Goal: Task Accomplishment & Management: Complete application form

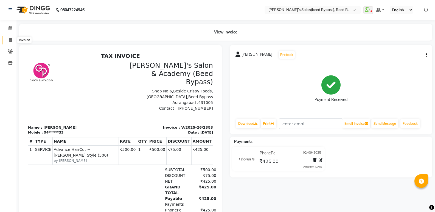
click at [10, 39] on icon at bounding box center [10, 40] width 3 height 4
select select "service"
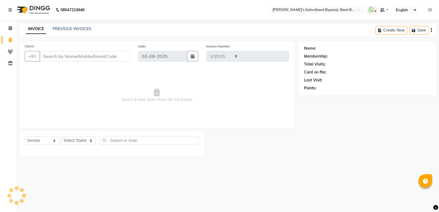
select select "4176"
type input "2384"
click at [90, 141] on select "Select Stylist [PERSON_NAME] manager [PERSON_NAME] V sagar [PERSON_NAME] [PERSO…" at bounding box center [78, 140] width 34 height 8
select select "28787"
click at [61, 136] on select "Select Stylist [PERSON_NAME] manager [PERSON_NAME] V sagar [PERSON_NAME] [PERSO…" at bounding box center [78, 140] width 34 height 8
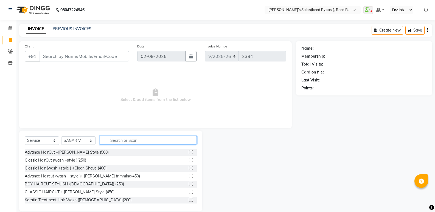
click at [126, 139] on input "text" at bounding box center [148, 140] width 97 height 8
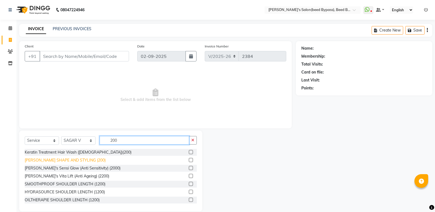
type input "200"
click at [75, 163] on div "[PERSON_NAME] SHAPE AND STYLING (200)" at bounding box center [65, 160] width 81 height 6
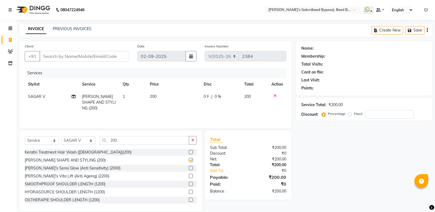
checkbox input "false"
click at [83, 55] on input "Client" at bounding box center [83, 56] width 89 height 10
type input "a"
type input "0"
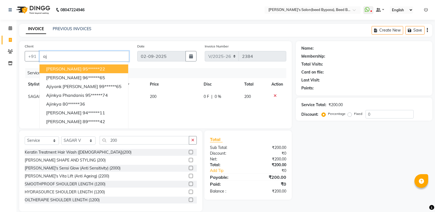
type input "a"
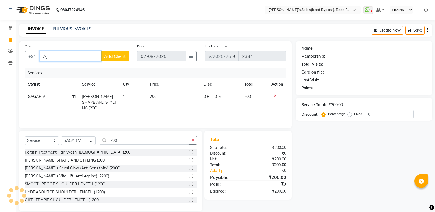
type input "A"
click at [85, 60] on input "Client" at bounding box center [83, 56] width 89 height 10
click at [85, 61] on input "Client" at bounding box center [83, 56] width 89 height 10
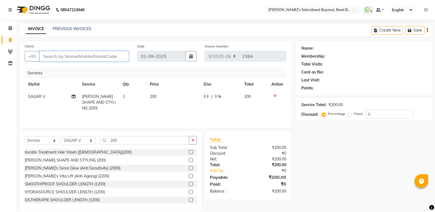
click at [85, 61] on input "Client" at bounding box center [83, 56] width 89 height 10
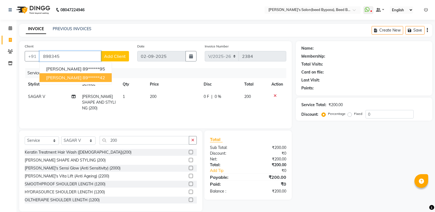
click at [77, 76] on span "[PERSON_NAME]" at bounding box center [63, 77] width 35 height 5
type input "89******42"
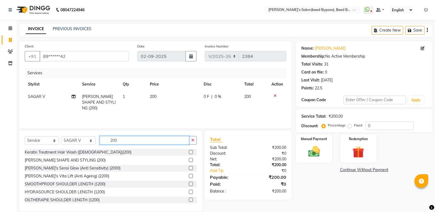
click at [121, 142] on input "200" at bounding box center [144, 140] width 89 height 8
type input "2"
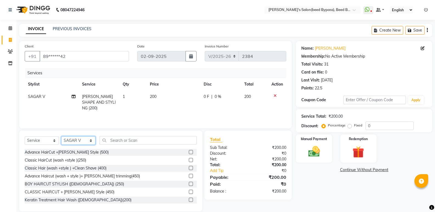
click at [81, 141] on select "Select Stylist [PERSON_NAME] manager [PERSON_NAME] V sagar [PERSON_NAME] [PERSO…" at bounding box center [78, 140] width 34 height 8
select select "22808"
click at [61, 136] on select "Select Stylist [PERSON_NAME] manager [PERSON_NAME] V sagar [PERSON_NAME] [PERSO…" at bounding box center [78, 140] width 34 height 8
click at [132, 140] on input "text" at bounding box center [148, 140] width 97 height 8
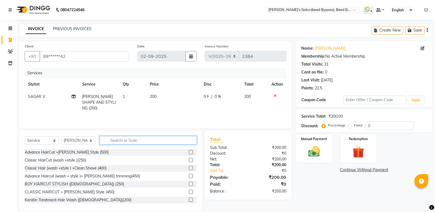
click at [132, 140] on input "text" at bounding box center [148, 140] width 97 height 8
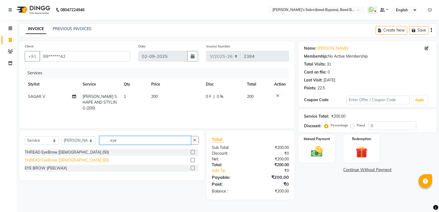
type input "eye"
click at [66, 159] on div "THREAD EyeBrow [DEMOGRAPHIC_DATA] (50)" at bounding box center [67, 160] width 84 height 6
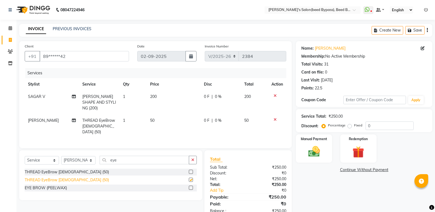
checkbox input "false"
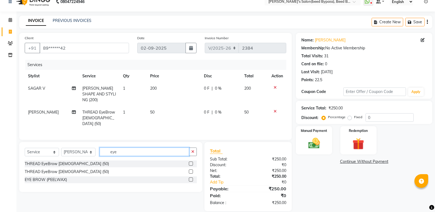
click at [132, 147] on input "eye" at bounding box center [144, 151] width 89 height 8
type input "e"
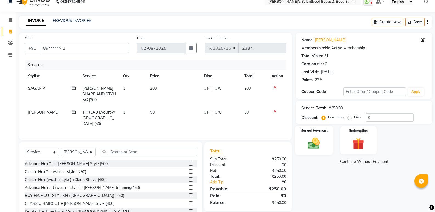
click at [317, 142] on img at bounding box center [313, 143] width 19 height 14
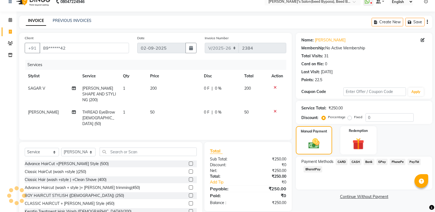
scroll to position [20, 0]
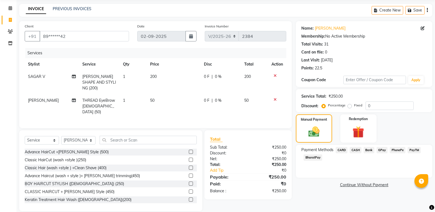
click at [393, 150] on span "PhonePe" at bounding box center [397, 150] width 16 height 6
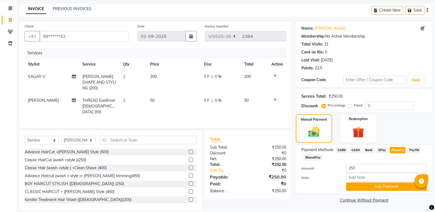
scroll to position [21, 0]
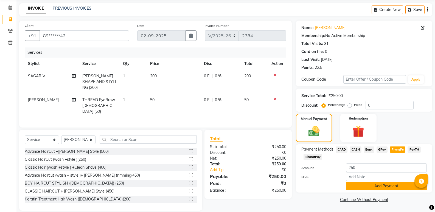
click at [384, 188] on button "Add Payment" at bounding box center [386, 186] width 81 height 8
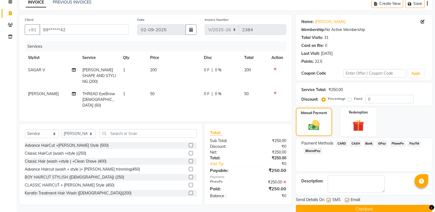
scroll to position [36, 0]
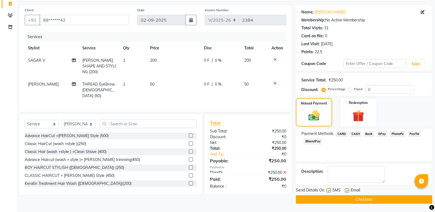
click at [371, 197] on button "Checkout" at bounding box center [364, 199] width 136 height 8
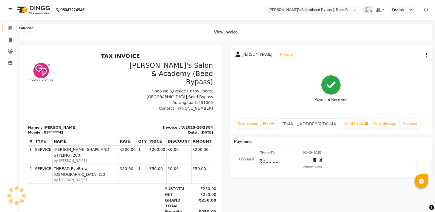
click at [8, 29] on icon at bounding box center [10, 28] width 4 height 4
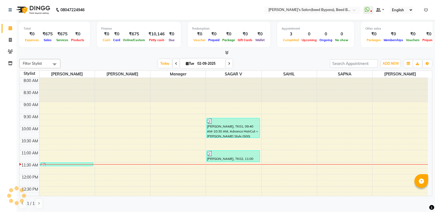
scroll to position [73, 0]
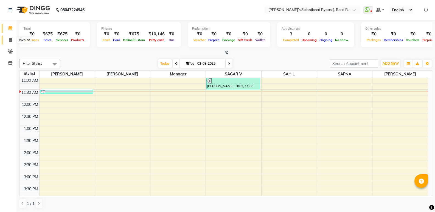
click at [9, 41] on icon at bounding box center [10, 40] width 3 height 4
select select "service"
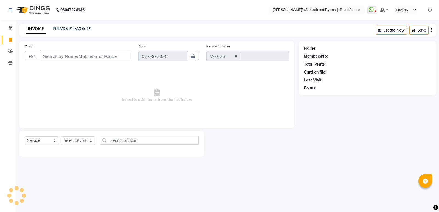
select select "4176"
type input "2385"
click at [83, 30] on link "PREVIOUS INVOICES" at bounding box center [72, 28] width 39 height 5
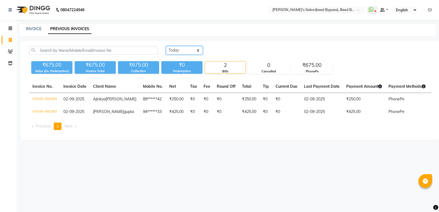
click at [198, 49] on select "Today Yesterday Custom Range" at bounding box center [184, 50] width 37 height 8
select select "yesterday"
click at [166, 46] on select "Today Yesterday Custom Range" at bounding box center [184, 50] width 37 height 8
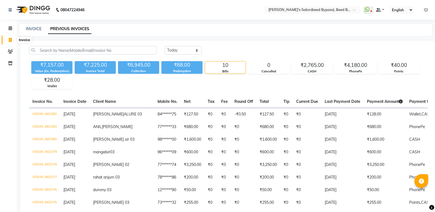
click at [10, 41] on icon at bounding box center [10, 40] width 3 height 4
select select "service"
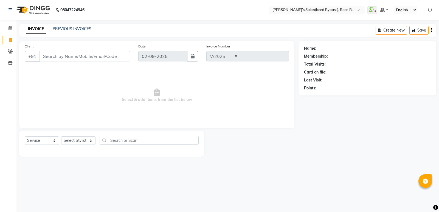
select select "4176"
type input "2385"
click at [10, 27] on icon at bounding box center [10, 28] width 4 height 4
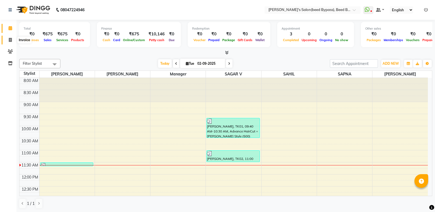
click at [9, 40] on icon at bounding box center [10, 40] width 3 height 4
select select "service"
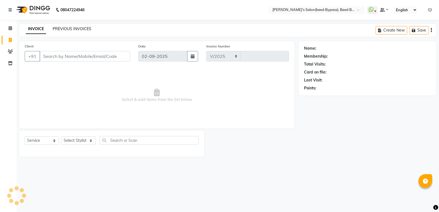
select select "4176"
type input "2385"
click at [76, 29] on link "PREVIOUS INVOICES" at bounding box center [72, 28] width 39 height 5
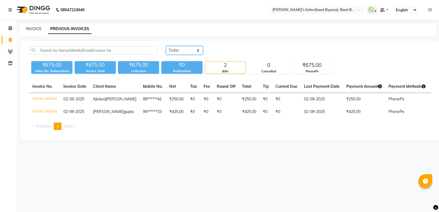
click at [196, 52] on select "Today Yesterday Custom Range" at bounding box center [184, 50] width 37 height 8
select select "yesterday"
click at [166, 46] on select "Today Yesterday Custom Range" at bounding box center [184, 50] width 37 height 8
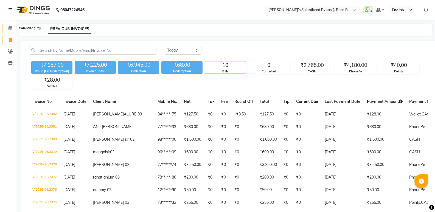
click at [11, 28] on icon at bounding box center [10, 28] width 4 height 4
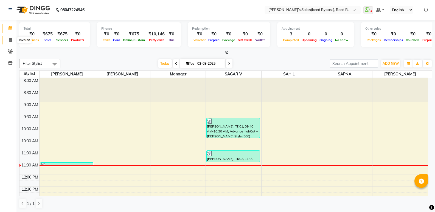
click at [10, 39] on icon at bounding box center [10, 40] width 3 height 4
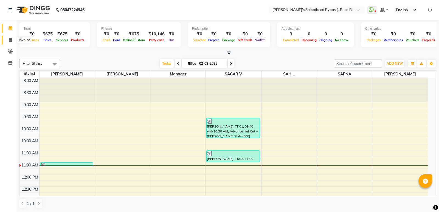
select select "service"
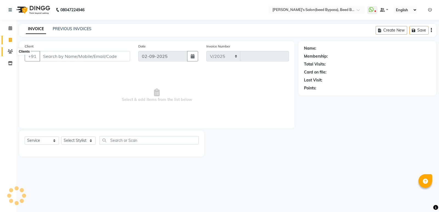
select select "4176"
type input "2385"
click at [9, 51] on icon at bounding box center [10, 51] width 5 height 4
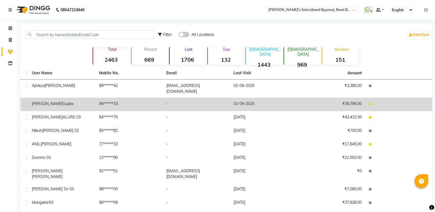
click at [67, 101] on div "raunak gupta" at bounding box center [62, 104] width 61 height 6
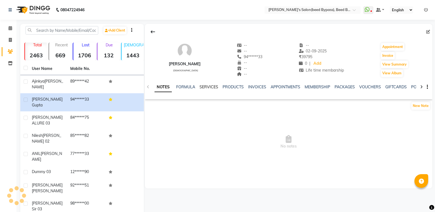
click at [210, 87] on link "SERVICES" at bounding box center [208, 86] width 19 height 5
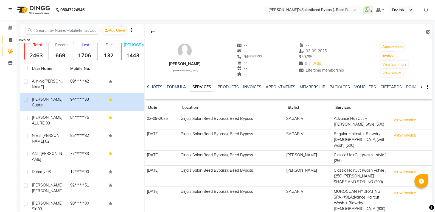
click at [9, 42] on span at bounding box center [10, 40] width 10 height 6
select select "service"
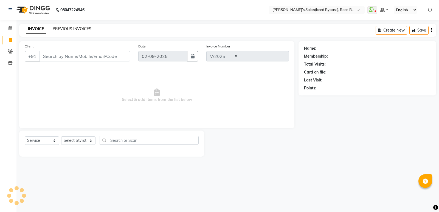
select select "4176"
type input "2385"
click at [61, 29] on link "PREVIOUS INVOICES" at bounding box center [72, 28] width 39 height 5
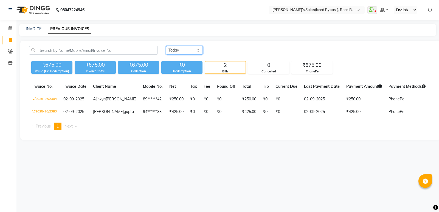
click at [199, 50] on select "Today Yesterday Custom Range" at bounding box center [184, 50] width 37 height 8
select select "range"
click at [166, 46] on select "Today Yesterday Custom Range" at bounding box center [184, 50] width 37 height 8
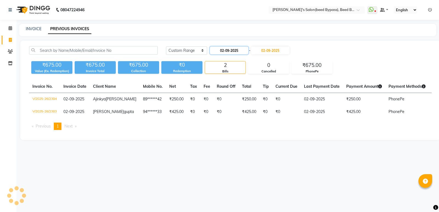
click at [225, 53] on input "02-09-2025" at bounding box center [229, 51] width 38 height 8
select select "9"
select select "2025"
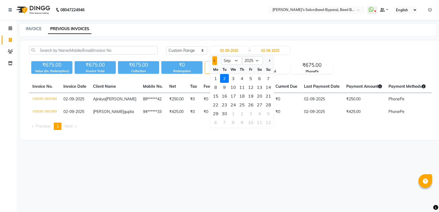
click at [214, 62] on button "Previous month" at bounding box center [214, 60] width 5 height 9
select select "8"
click at [269, 113] on div "31" at bounding box center [268, 113] width 9 height 9
type input "31-08-2025"
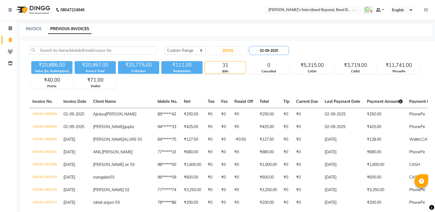
click at [267, 53] on input "02-09-2025" at bounding box center [268, 51] width 38 height 8
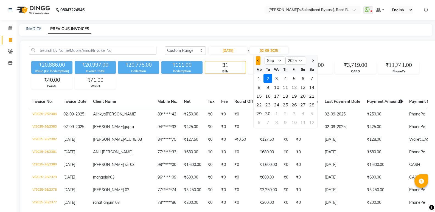
click at [260, 61] on button "Previous month" at bounding box center [258, 60] width 5 height 9
select select "8"
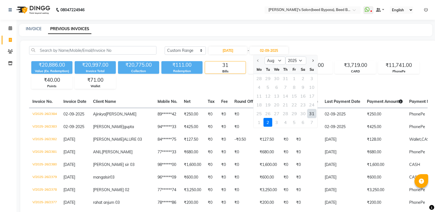
click at [311, 113] on div "31" at bounding box center [311, 113] width 9 height 9
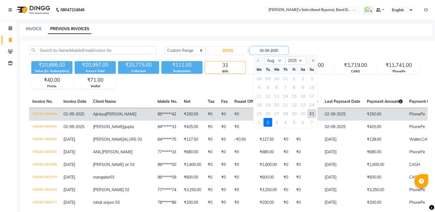
type input "31-08-2025"
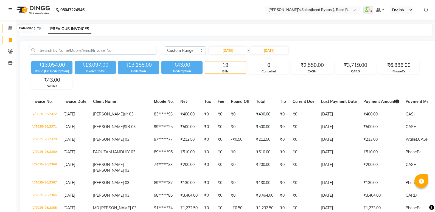
click at [12, 26] on icon at bounding box center [10, 28] width 4 height 4
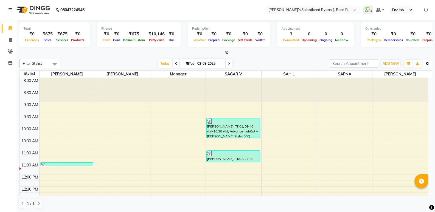
click at [427, 63] on icon "button" at bounding box center [426, 63] width 3 height 3
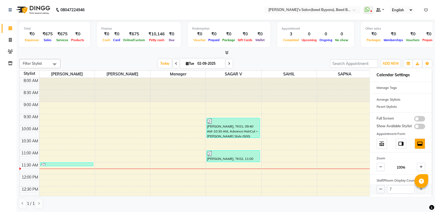
click at [420, 188] on div "7" at bounding box center [401, 189] width 62 height 11
click at [420, 190] on div "7" at bounding box center [401, 189] width 62 height 11
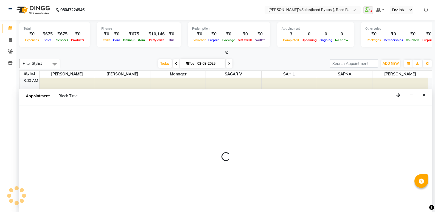
scroll to position [0, 0]
select select "25934"
select select "585"
select select "tentative"
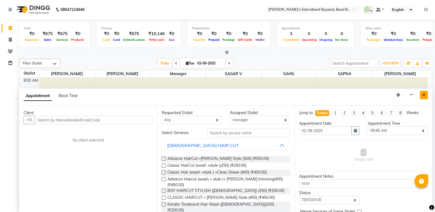
click at [423, 95] on icon "Close" at bounding box center [423, 95] width 3 height 4
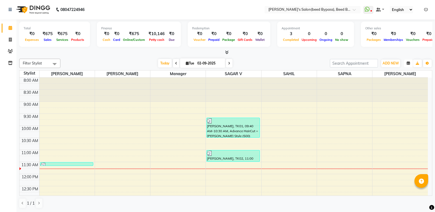
click at [407, 64] on icon "button" at bounding box center [407, 63] width 3 height 3
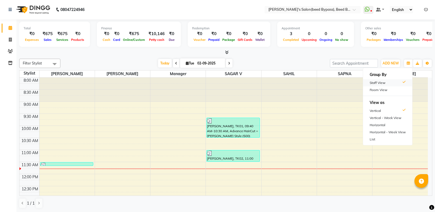
click at [390, 83] on div "Staff View" at bounding box center [387, 82] width 49 height 7
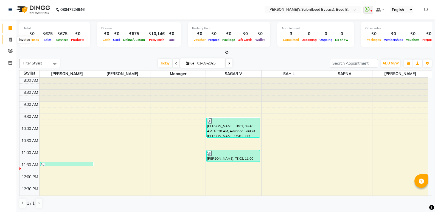
click at [10, 40] on icon at bounding box center [10, 40] width 3 height 4
select select "service"
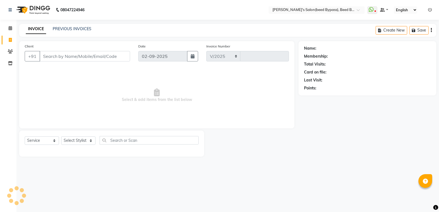
select select "4176"
type input "2385"
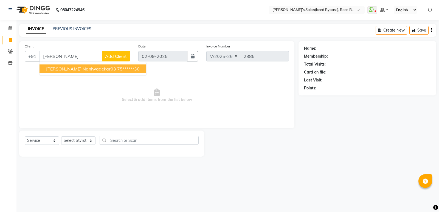
click at [117, 69] on ngb-highlight "75******30" at bounding box center [128, 68] width 22 height 5
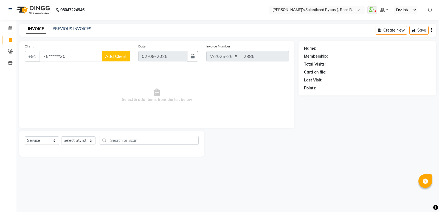
type input "75******30"
click at [206, 109] on span "Select & add items from the list below" at bounding box center [157, 95] width 264 height 55
click at [117, 57] on span "Add Client" at bounding box center [116, 55] width 22 height 5
select select "22"
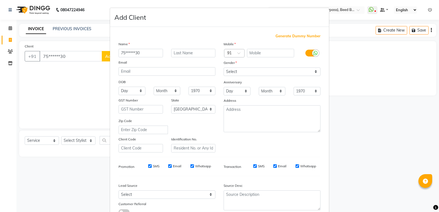
click at [69, 87] on ngb-modal-window "Add Client Generate Dummy Number Name 75******30 Email DOB Day 01 02 03 04 05 0…" at bounding box center [219, 106] width 439 height 212
click at [69, 84] on ngb-modal-window "Add Client Generate Dummy Number Name 75******30 Email DOB Day 01 02 03 04 05 0…" at bounding box center [219, 106] width 439 height 212
click at [70, 84] on ngb-modal-window "Add Client Generate Dummy Number Name 75******30 Email DOB Day 01 02 03 04 05 0…" at bounding box center [219, 106] width 439 height 212
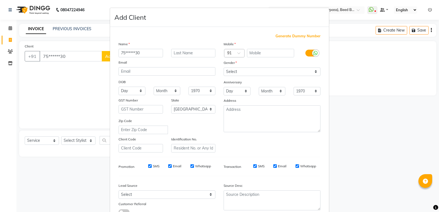
click at [76, 55] on ngb-modal-window "Add Client Generate Dummy Number Name 75******30 Email DOB Day 01 02 03 04 05 0…" at bounding box center [219, 106] width 439 height 212
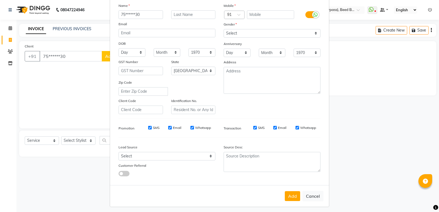
scroll to position [41, 0]
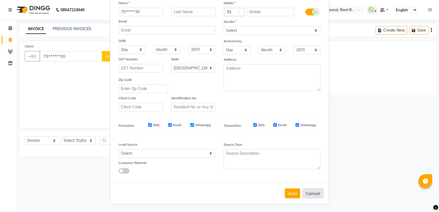
click at [312, 194] on button "Cancel" at bounding box center [312, 193] width 21 height 10
select select
select select "null"
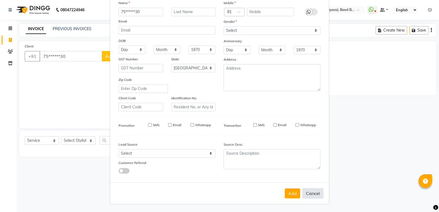
select select
checkbox input "false"
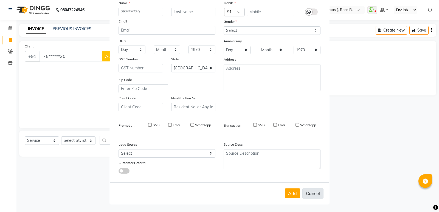
checkbox input "false"
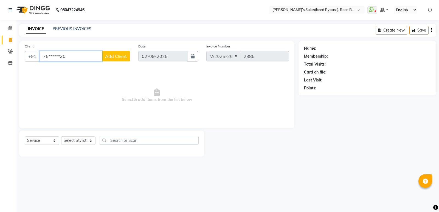
click at [69, 58] on input "75******30" at bounding box center [70, 56] width 63 height 10
type input "7"
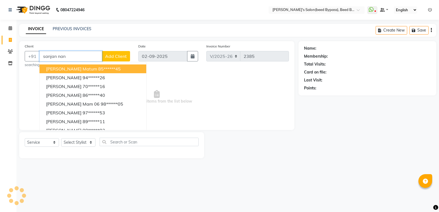
type input "sanjan nani"
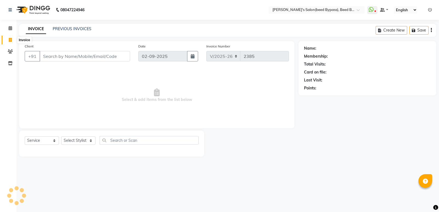
select select "4176"
select select "service"
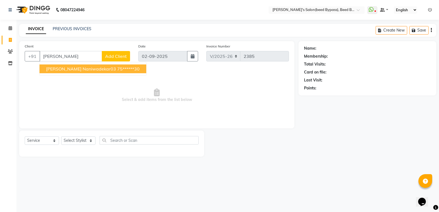
click at [60, 69] on span "[PERSON_NAME] naniwadekar03" at bounding box center [81, 68] width 70 height 5
type input "75******30"
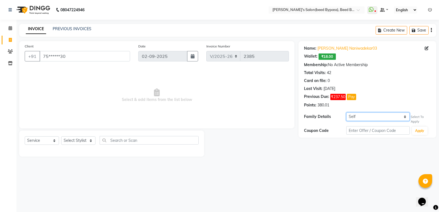
click at [375, 115] on select "Self [PERSON_NAME] 03" at bounding box center [377, 116] width 63 height 8
select select "869688"
click at [346, 112] on select "Self [PERSON_NAME] 03" at bounding box center [377, 116] width 63 height 8
select select "1: Object"
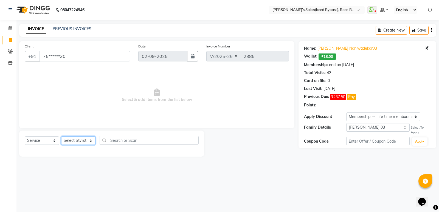
click at [91, 142] on select "Select Stylist [PERSON_NAME] manager [PERSON_NAME] V sagar [PERSON_NAME] [PERSO…" at bounding box center [78, 140] width 34 height 8
select select "24971"
click at [61, 136] on select "Select Stylist [PERSON_NAME] manager [PERSON_NAME] V sagar [PERSON_NAME] [PERSO…" at bounding box center [78, 140] width 34 height 8
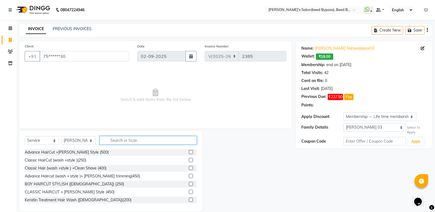
click at [127, 140] on input "text" at bounding box center [148, 140] width 97 height 8
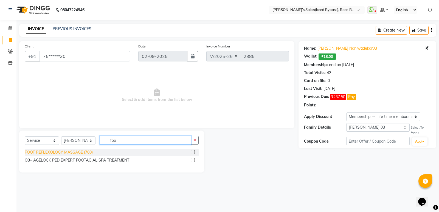
type input "foo"
click at [82, 151] on div "FOOT REFLEXOLOGY MASSAGE (700)" at bounding box center [59, 152] width 68 height 6
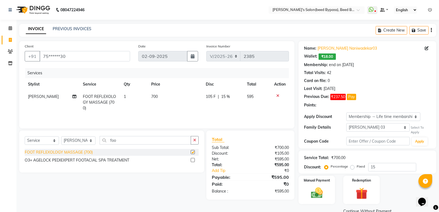
checkbox input "false"
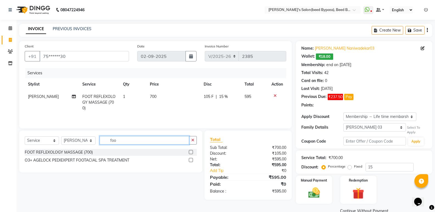
click at [123, 141] on input "foo" at bounding box center [144, 140] width 89 height 8
type input "f"
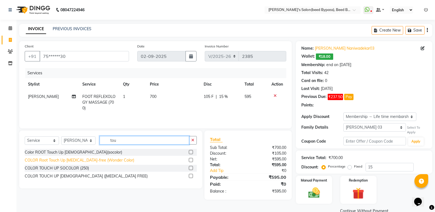
type input "tou"
click at [117, 160] on div "COLOR Root Touch Up [MEDICAL_DATA]-free (Wonder Color)" at bounding box center [79, 160] width 109 height 6
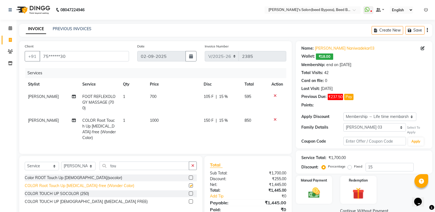
checkbox input "false"
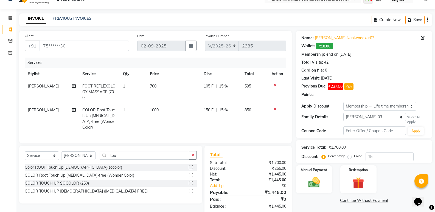
scroll to position [20, 0]
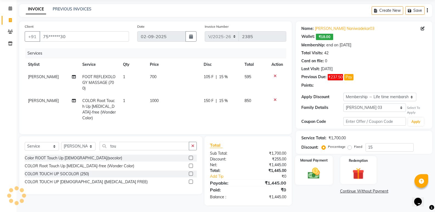
click at [310, 177] on img at bounding box center [313, 173] width 19 height 14
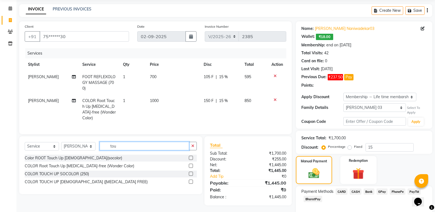
click at [127, 144] on input "tou" at bounding box center [144, 146] width 89 height 8
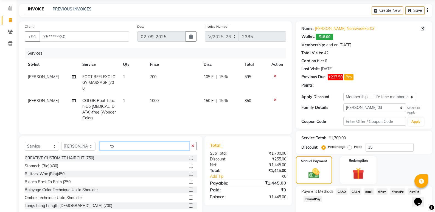
type input "t"
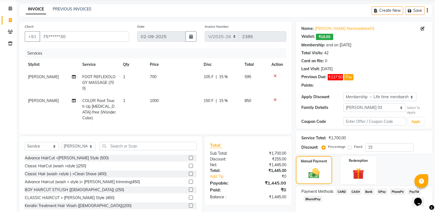
click at [185, 136] on div "Select Service Product Membership Package Voucher Prepaid Gift Card Select Styl…" at bounding box center [110, 176] width 183 height 81
click at [75, 144] on select "Select Stylist [PERSON_NAME] manager [PERSON_NAME] V sagar [PERSON_NAME] [PERSO…" at bounding box center [78, 146] width 34 height 8
select select "83208"
click at [61, 142] on select "Select Stylist [PERSON_NAME] manager [PERSON_NAME] V sagar [PERSON_NAME] [PERSO…" at bounding box center [78, 146] width 34 height 8
click at [75, 188] on div "BOY HAIRCUT STYLISH ([DEMOGRAPHIC_DATA]) (250)" at bounding box center [74, 190] width 99 height 6
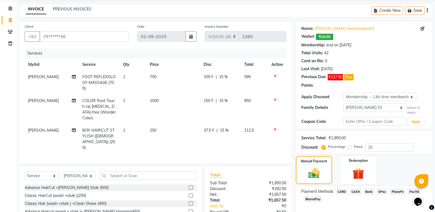
checkbox input "false"
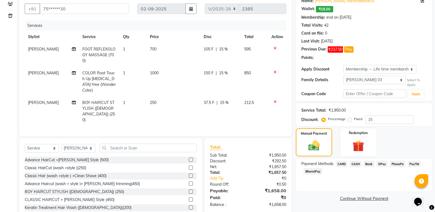
scroll to position [50, 0]
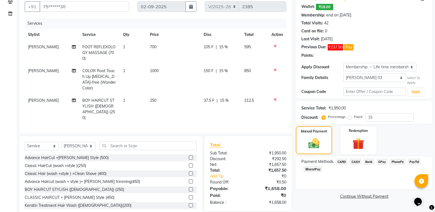
click at [275, 98] on icon at bounding box center [274, 100] width 3 height 4
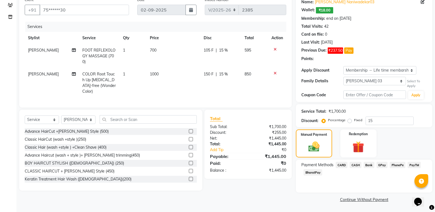
scroll to position [46, 0]
click at [84, 118] on select "Select Stylist [PERSON_NAME] manager [PERSON_NAME] V sagar [PERSON_NAME] [PERSO…" at bounding box center [78, 119] width 34 height 8
click at [45, 74] on span "[PERSON_NAME]" at bounding box center [43, 74] width 31 height 5
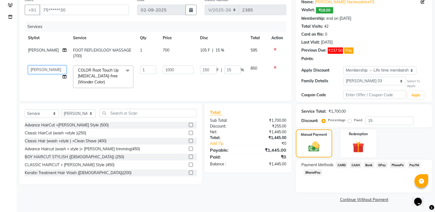
click at [53, 71] on select "[PERSON_NAME] manager [PERSON_NAME] V sagar [PERSON_NAME] [PERSON_NAME]" at bounding box center [47, 70] width 38 height 8
select select "22808"
click at [78, 117] on select "Select Stylist [PERSON_NAME] manager [PERSON_NAME] V sagar [PERSON_NAME] [PERSO…" at bounding box center [78, 113] width 34 height 8
select select "22808"
click at [61, 113] on select "Select Stylist [PERSON_NAME] manager [PERSON_NAME] V sagar [PERSON_NAME] [PERSO…" at bounding box center [78, 113] width 34 height 8
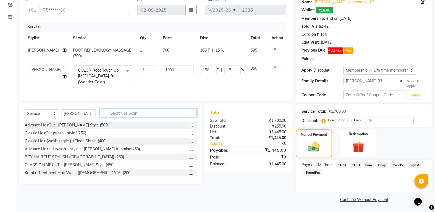
click at [133, 117] on input "text" at bounding box center [148, 113] width 97 height 8
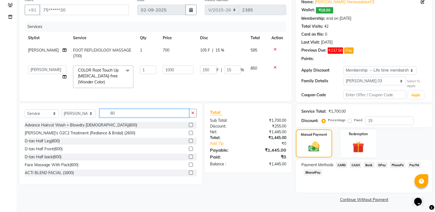
type input "6"
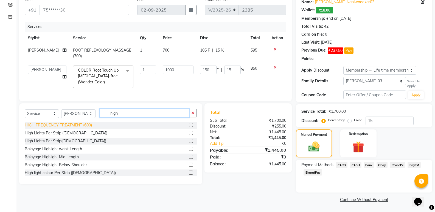
type input "high"
click at [78, 128] on div "HIGH FREQUENCY TREATMENT (600)" at bounding box center [58, 125] width 67 height 6
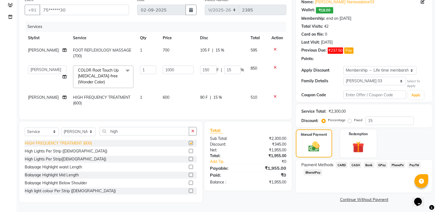
checkbox input "false"
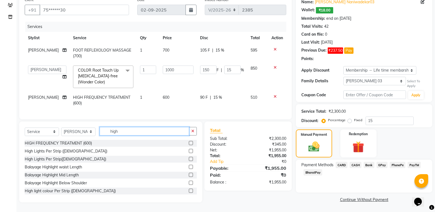
click at [130, 134] on input "high" at bounding box center [144, 131] width 89 height 8
type input "h"
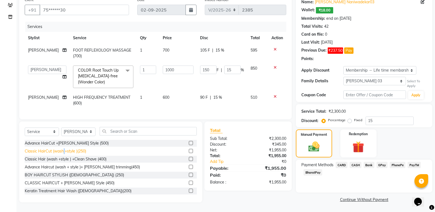
click at [64, 154] on div "Classic HairCut (wash +style )(250)" at bounding box center [55, 151] width 61 height 6
checkbox input "false"
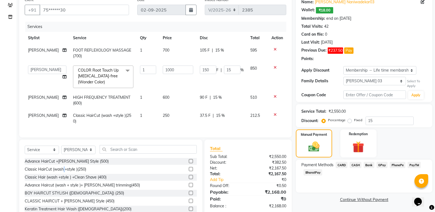
scroll to position [67, 0]
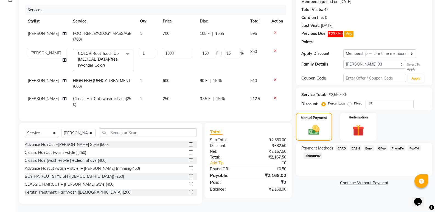
click at [274, 96] on icon at bounding box center [274, 98] width 3 height 4
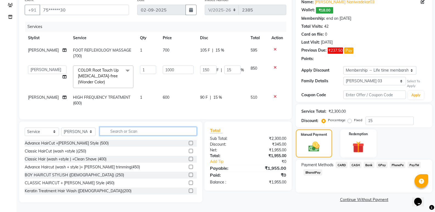
click at [139, 135] on input "text" at bounding box center [148, 131] width 97 height 8
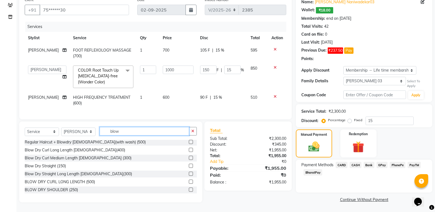
scroll to position [45, 0]
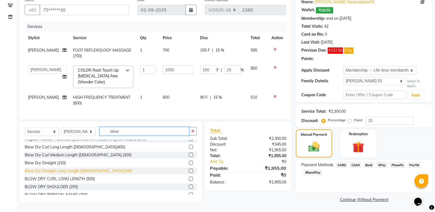
type input "blow"
click at [100, 168] on div "Blow Dry Straight Long Length [DEMOGRAPHIC_DATA](300)" at bounding box center [78, 171] width 107 height 6
checkbox input "false"
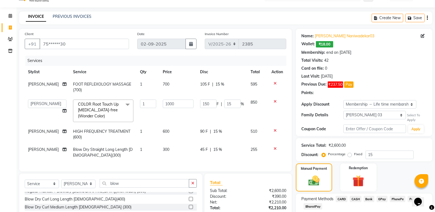
scroll to position [67, 0]
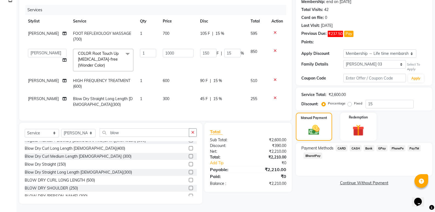
click at [356, 145] on span "CASH" at bounding box center [355, 148] width 12 height 6
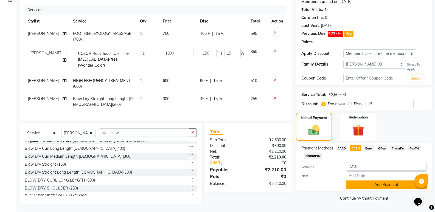
click at [377, 181] on button "Add Payment" at bounding box center [386, 184] width 81 height 8
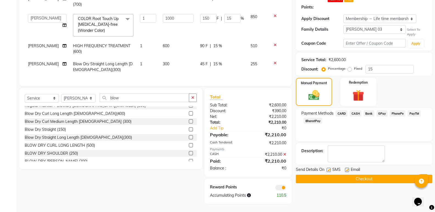
scroll to position [102, 0]
click at [358, 175] on button "Checkout" at bounding box center [364, 179] width 136 height 8
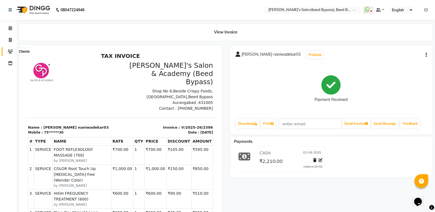
click at [12, 52] on icon at bounding box center [10, 51] width 5 height 4
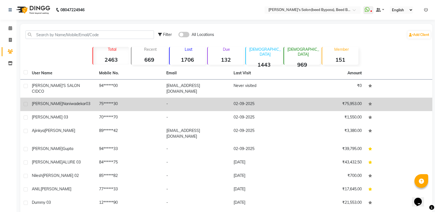
click at [79, 101] on div "[PERSON_NAME] naniwadekar03" at bounding box center [62, 104] width 61 height 6
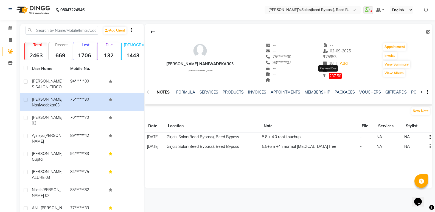
click at [328, 77] on span "237.50" at bounding box center [334, 75] width 13 height 5
select select "1"
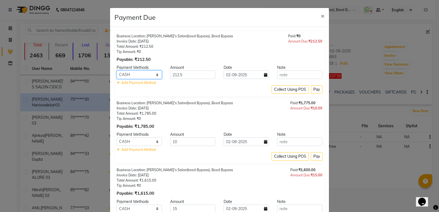
click at [141, 75] on select "CARD CASH Bank GPay PhonePe PayTM BharatPay" at bounding box center [139, 74] width 45 height 8
click at [117, 70] on select "CARD CASH Bank GPay PhonePe PayTM BharatPay" at bounding box center [139, 74] width 45 height 8
click at [316, 87] on button "Pay" at bounding box center [317, 89] width 12 height 8
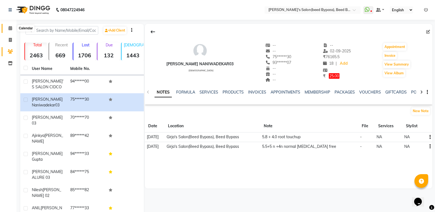
click at [10, 29] on icon at bounding box center [10, 28] width 4 height 4
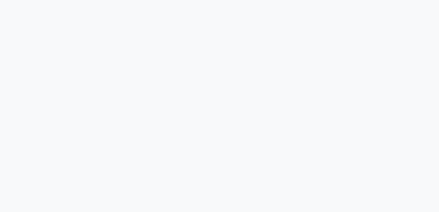
select select "service"
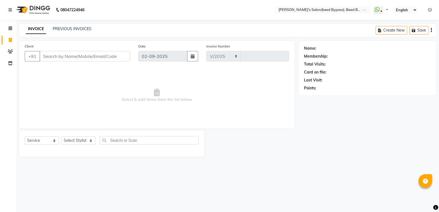
select select "4176"
type input "2385"
click at [72, 140] on select "Select Stylist" at bounding box center [78, 140] width 34 height 8
select select "28787"
click at [61, 136] on select "Select Stylist [PERSON_NAME] manager [PERSON_NAME] V sagar [PERSON_NAME] [PERSO…" at bounding box center [78, 140] width 34 height 8
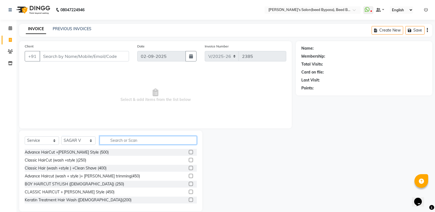
click at [133, 141] on input "text" at bounding box center [148, 140] width 97 height 8
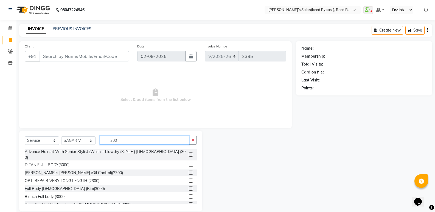
type input "300"
click at [80, 141] on select "Select Stylist [PERSON_NAME] manager [PERSON_NAME] V sagar [PERSON_NAME] [PERSO…" at bounding box center [78, 140] width 34 height 8
select select "22808"
click at [61, 136] on select "Select Stylist [PERSON_NAME] manager [PERSON_NAME] V sagar [PERSON_NAME] [PERSO…" at bounding box center [78, 140] width 34 height 8
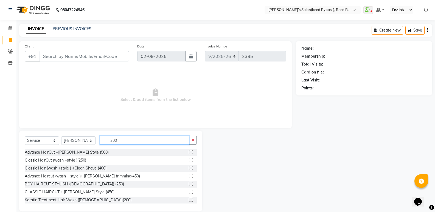
click at [124, 141] on input "300" at bounding box center [144, 140] width 89 height 8
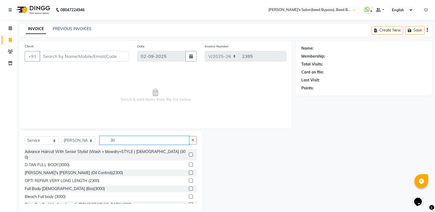
type input "300"
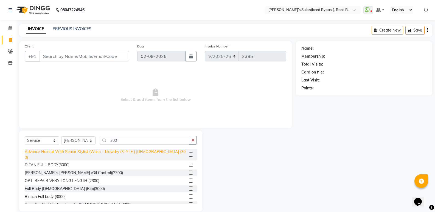
click at [140, 151] on div "Advance Haircut With Senior Stylist (Wash + blowdry+STYLE ) [DEMOGRAPHIC_DATA] …" at bounding box center [106, 155] width 162 height 12
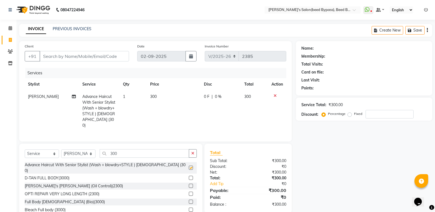
checkbox input "false"
drag, startPoint x: 128, startPoint y: 150, endPoint x: 127, endPoint y: 153, distance: 3.6
click at [127, 153] on input "300" at bounding box center [144, 153] width 89 height 8
type input "3"
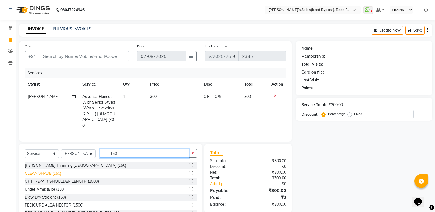
type input "150"
click at [53, 172] on div "CLEAN SHAVE (150)" at bounding box center [43, 174] width 36 height 6
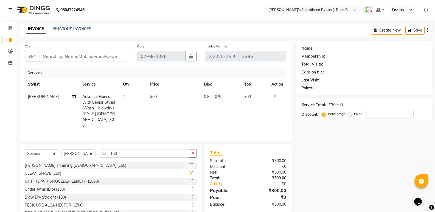
checkbox input "false"
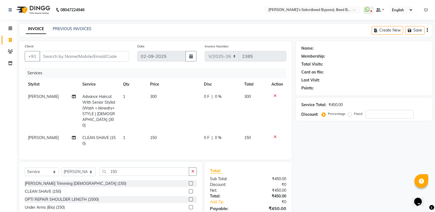
click at [39, 135] on span "[PERSON_NAME]" at bounding box center [43, 137] width 31 height 5
select select "22808"
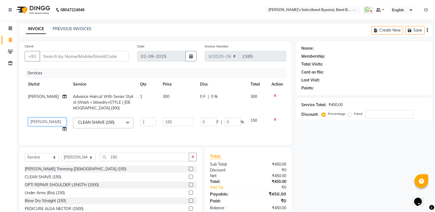
click at [55, 123] on select "[PERSON_NAME] manager [PERSON_NAME] V sagar [PERSON_NAME] [PERSON_NAME]" at bounding box center [47, 122] width 38 height 8
select select "28787"
drag, startPoint x: 110, startPoint y: 57, endPoint x: 97, endPoint y: 52, distance: 13.6
click at [101, 54] on input "Client" at bounding box center [83, 56] width 89 height 10
type input "7"
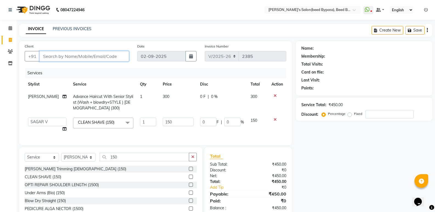
type input "0"
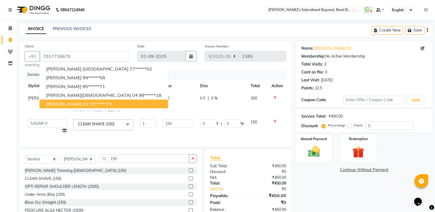
click at [90, 104] on button "kushagra saxsena 03 70******70" at bounding box center [103, 104] width 128 height 9
type input "70******70"
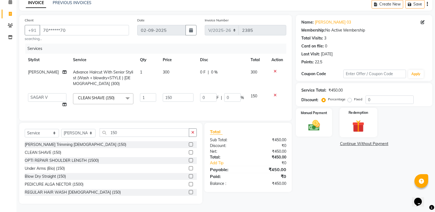
scroll to position [30, 0]
click at [313, 121] on img at bounding box center [313, 125] width 19 height 14
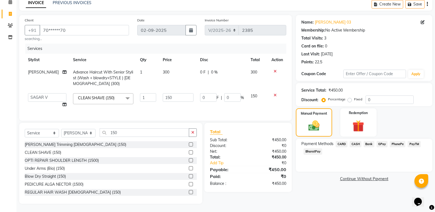
drag, startPoint x: 398, startPoint y: 139, endPoint x: 400, endPoint y: 146, distance: 7.4
click at [400, 146] on div "Payment Methods CARD CASH Bank GPay PhonePe PayTM BharatPay" at bounding box center [363, 148] width 125 height 15
click at [394, 141] on span "PhonePe" at bounding box center [397, 144] width 16 height 6
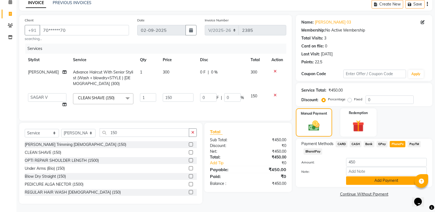
click at [374, 176] on button "Add Payment" at bounding box center [386, 180] width 81 height 8
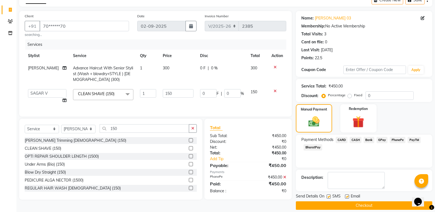
click at [356, 205] on button "Checkout" at bounding box center [364, 205] width 136 height 8
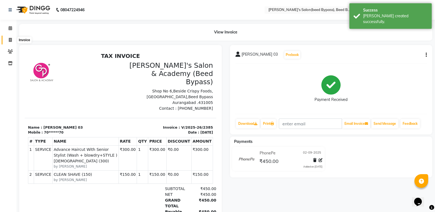
click at [12, 39] on span at bounding box center [10, 40] width 10 height 6
select select "service"
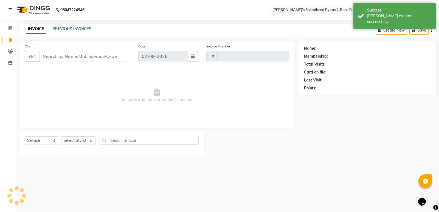
type input "2386"
select select "4176"
